Goal: Task Accomplishment & Management: Complete application form

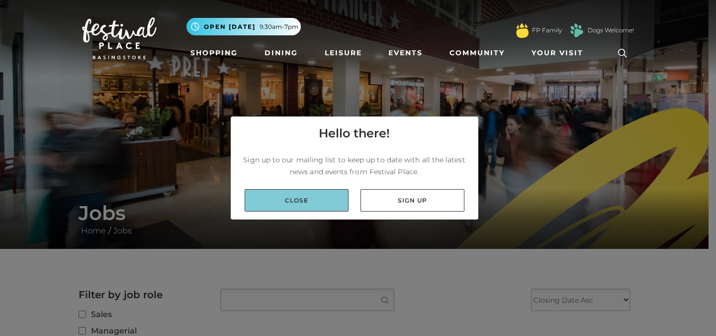
click at [301, 196] on link "Close" at bounding box center [297, 200] width 104 height 22
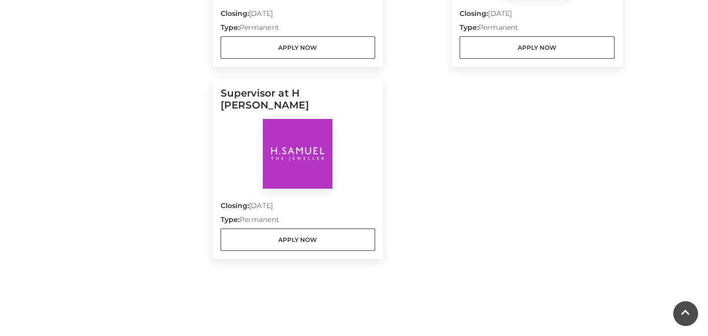
scroll to position [676, 0]
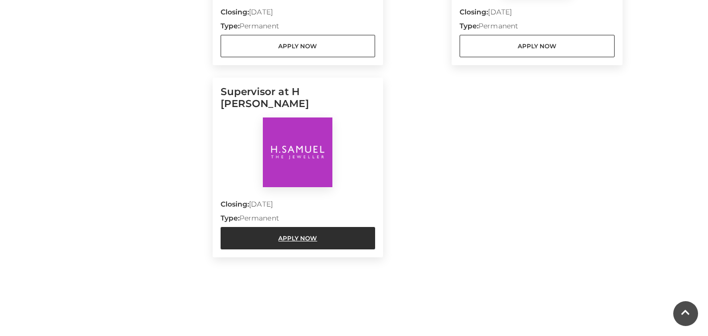
click at [259, 227] on link "Apply Now" at bounding box center [298, 238] width 155 height 22
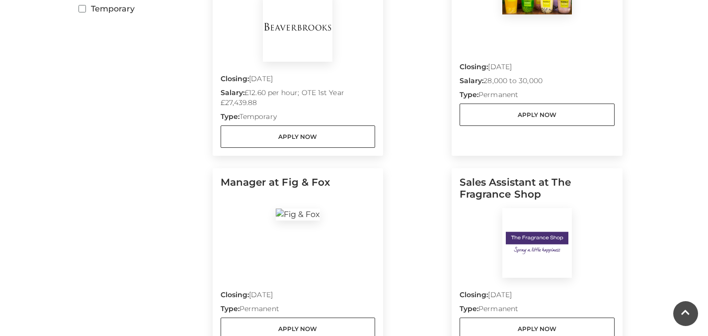
scroll to position [421, 0]
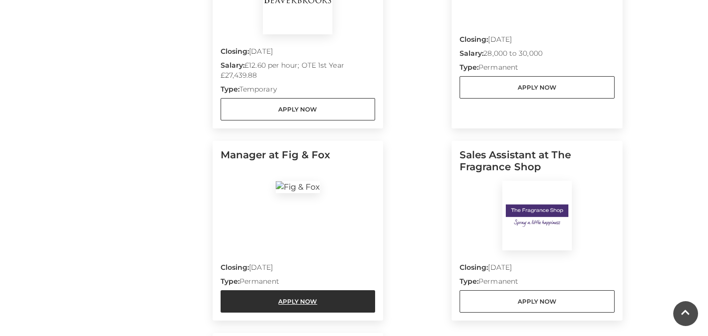
click at [256, 290] on link "Apply Now" at bounding box center [298, 301] width 155 height 22
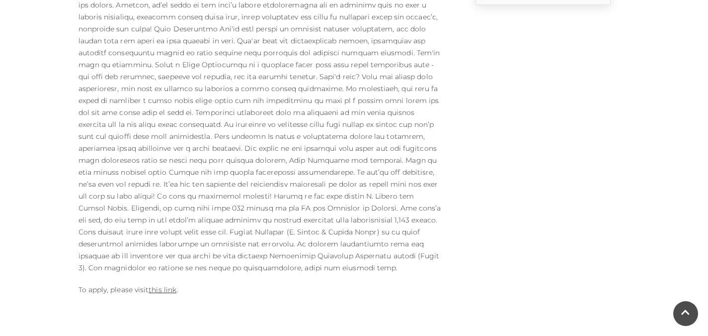
scroll to position [418, 0]
